Goal: Find specific page/section

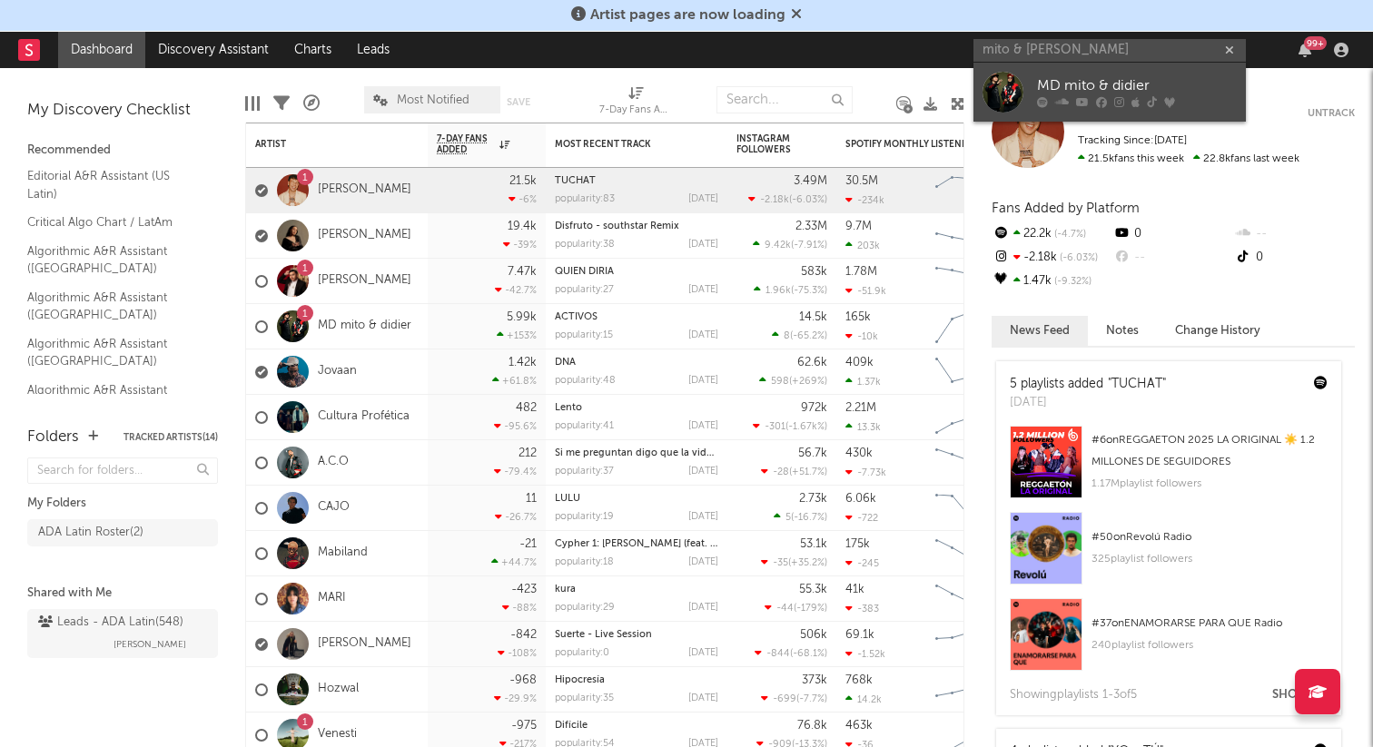
type input "mito & [PERSON_NAME]"
click at [1108, 90] on div "MD mito & didier" at bounding box center [1137, 86] width 200 height 22
